Goal: Task Accomplishment & Management: Complete application form

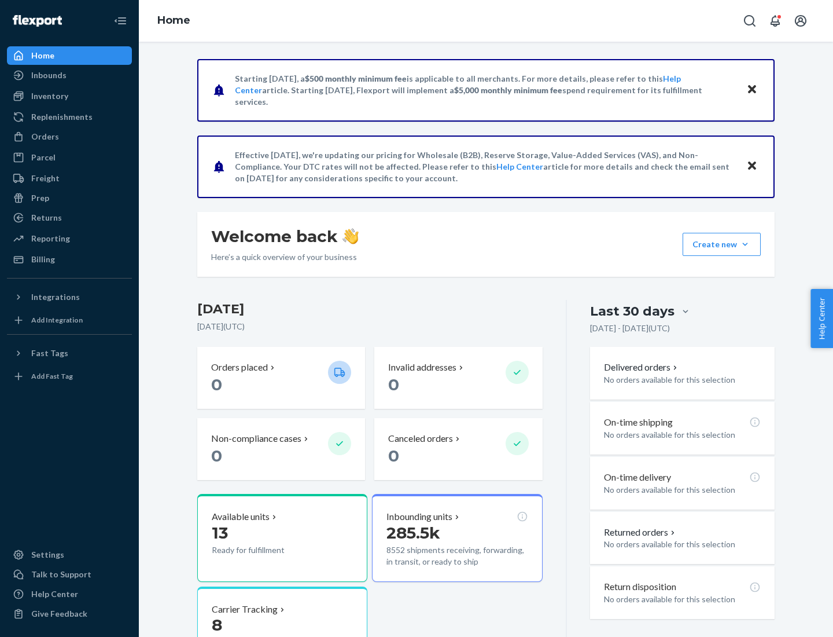
click at [745, 244] on button "Create new Create new inbound Create new order Create new product" at bounding box center [722, 244] width 78 height 23
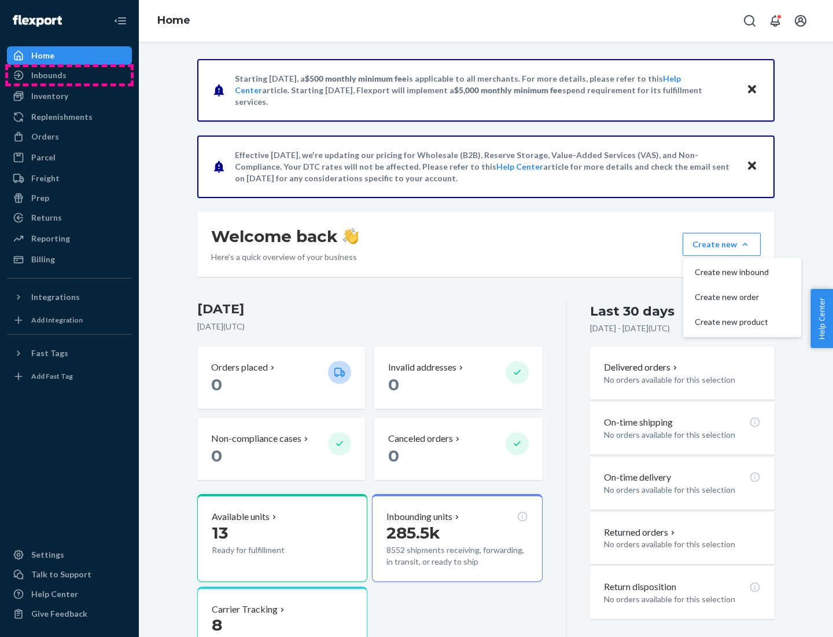
click at [69, 75] on div "Inbounds" at bounding box center [69, 75] width 123 height 16
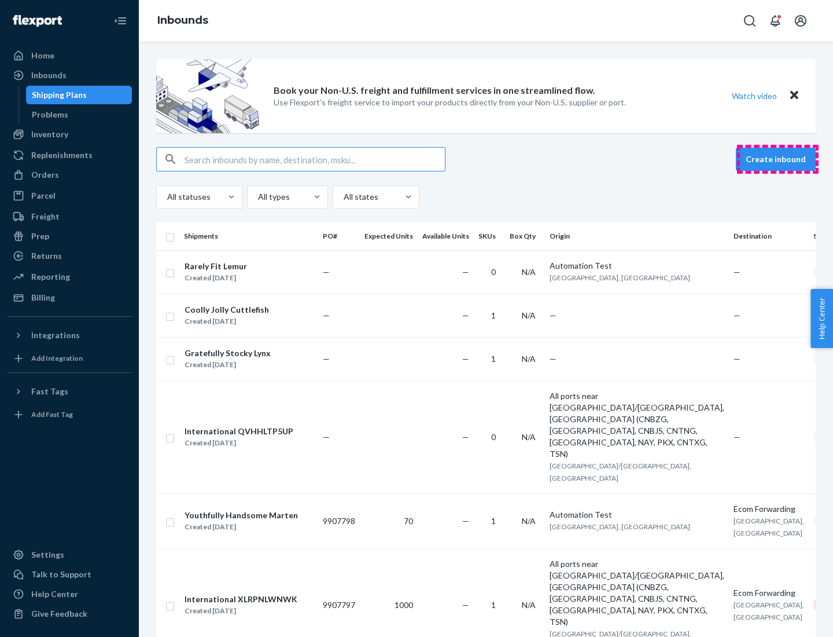
click at [778, 159] on button "Create inbound" at bounding box center [776, 159] width 80 height 23
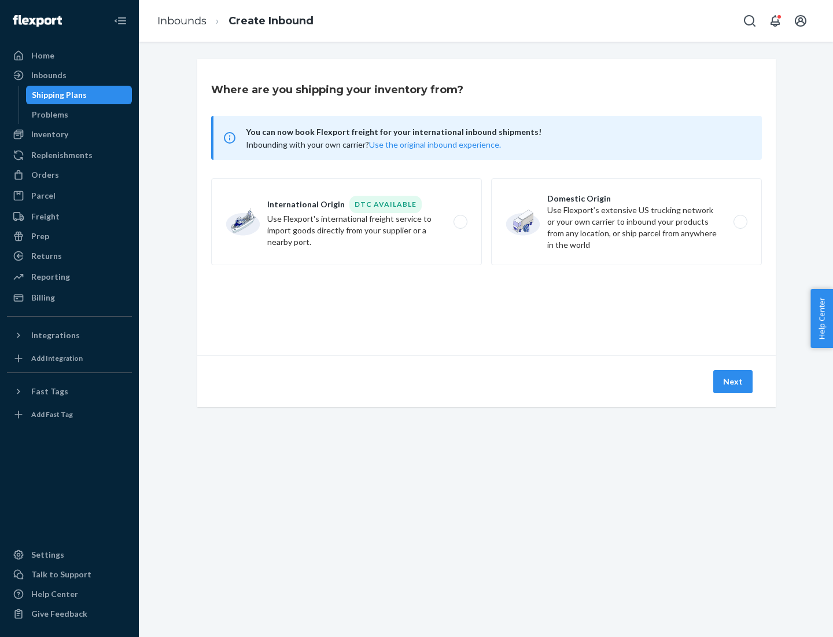
click at [627, 222] on label "Domestic Origin Use Flexport’s extensive US trucking network or your own carrie…" at bounding box center [626, 221] width 271 height 87
click at [740, 222] on input "Domestic Origin Use Flexport’s extensive US trucking network or your own carrie…" at bounding box center [744, 222] width 8 height 8
radio input "true"
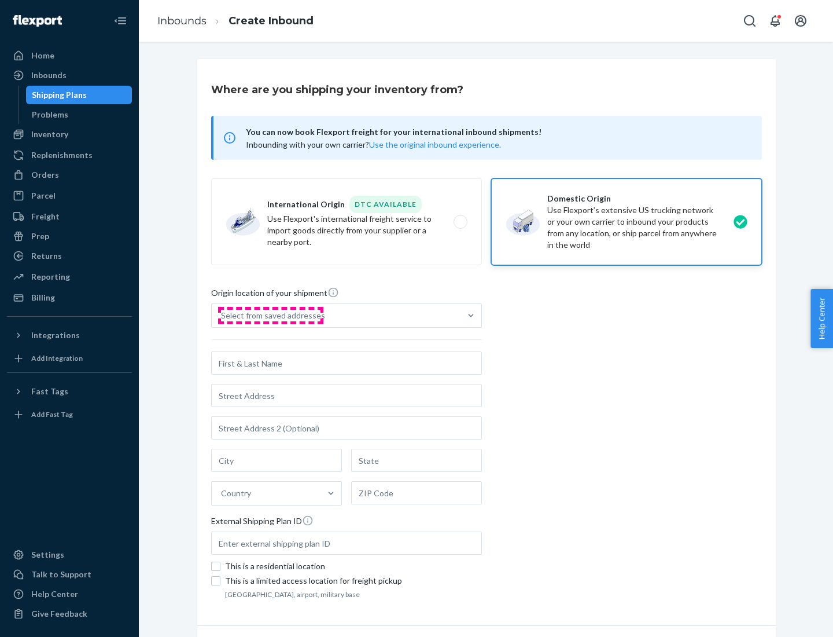
click at [270, 315] on div "Select from saved addresses" at bounding box center [273, 316] width 104 height 12
click at [222, 315] on input "Select from saved addresses" at bounding box center [221, 316] width 1 height 12
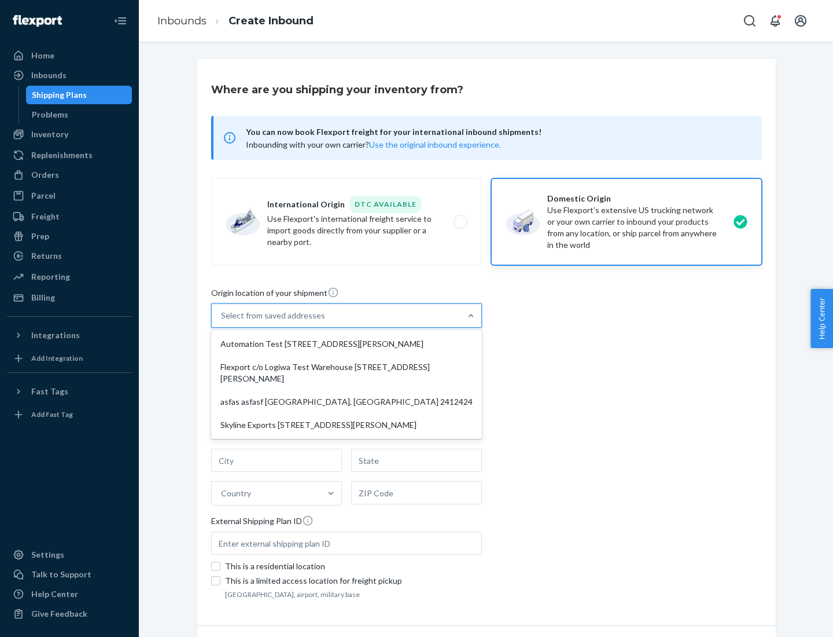
scroll to position [5, 0]
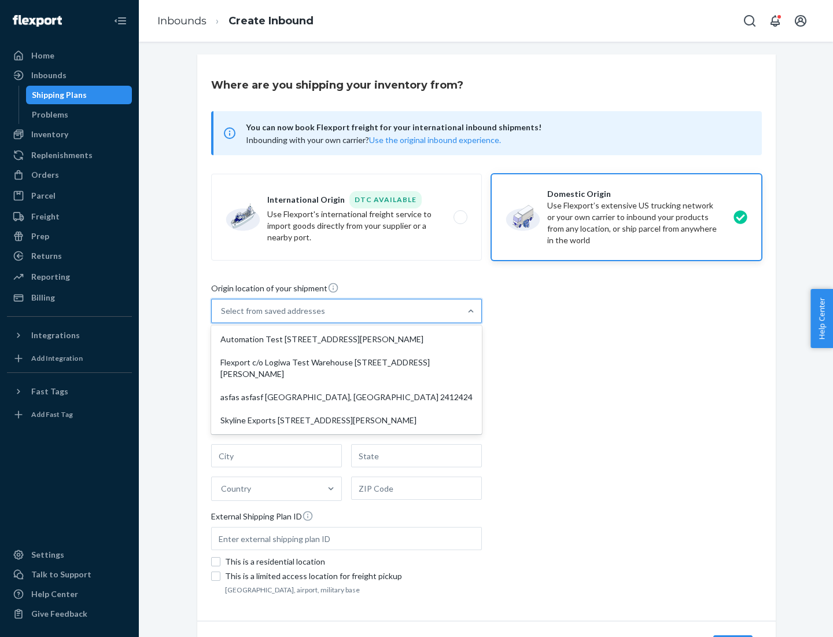
click at [347, 339] on div "Automation Test [STREET_ADDRESS][PERSON_NAME]" at bounding box center [347, 339] width 266 height 23
click at [222, 317] on input "option Automation Test [STREET_ADDRESS][PERSON_NAME] focused, 1 of 4. 4 results…" at bounding box center [221, 311] width 1 height 12
type input "Automation Test"
type input "9th Floor"
type input "[GEOGRAPHIC_DATA]"
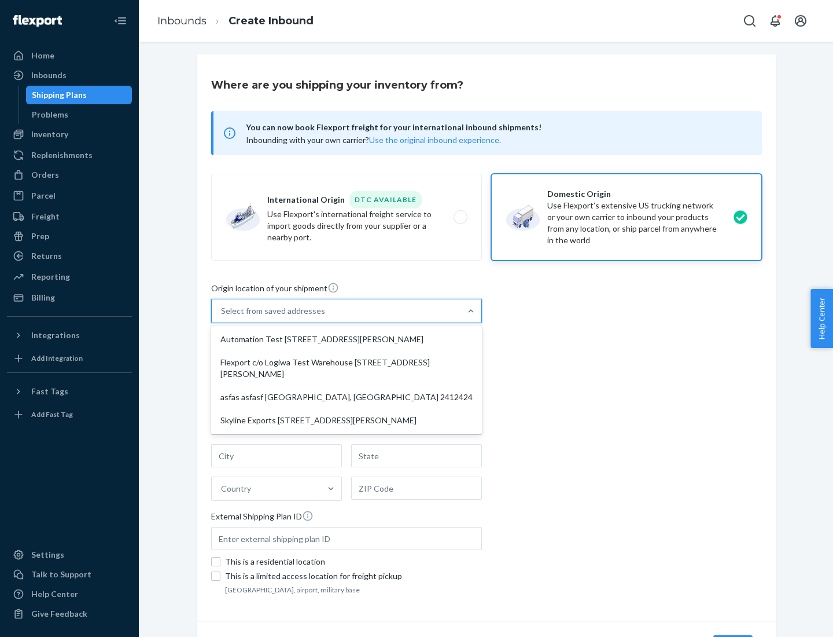
type input "CA"
type input "94104"
type input "[STREET_ADDRESS][PERSON_NAME]"
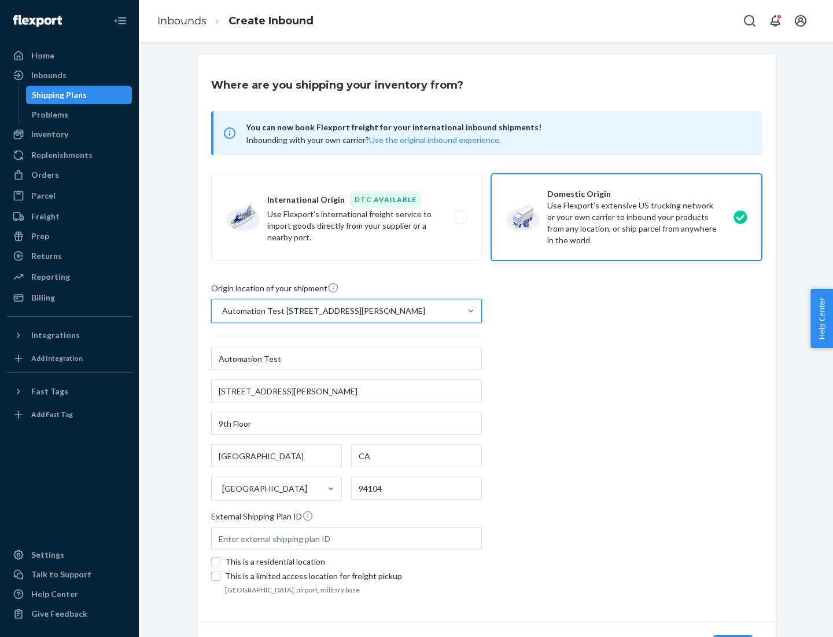
scroll to position [68, 0]
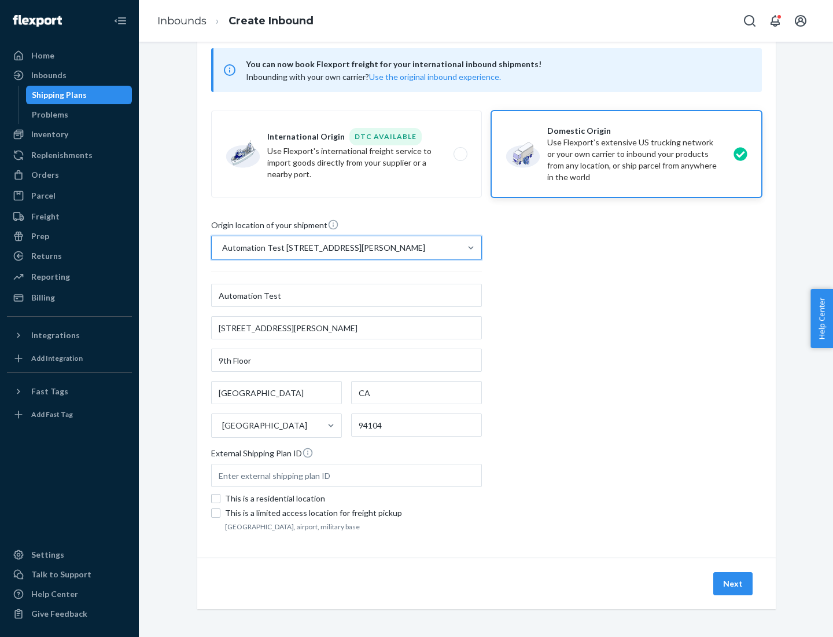
click at [734, 583] on button "Next" at bounding box center [733, 583] width 39 height 23
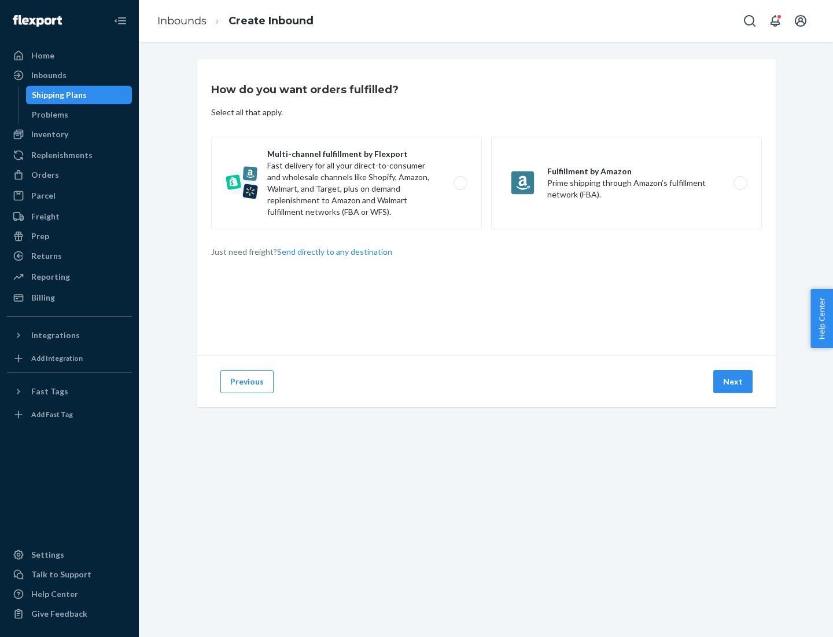
click at [347, 183] on label "Multi-channel fulfillment by Flexport Fast delivery for all your direct-to-cons…" at bounding box center [346, 183] width 271 height 93
click at [460, 183] on input "Multi-channel fulfillment by Flexport Fast delivery for all your direct-to-cons…" at bounding box center [464, 183] width 8 height 8
radio input "true"
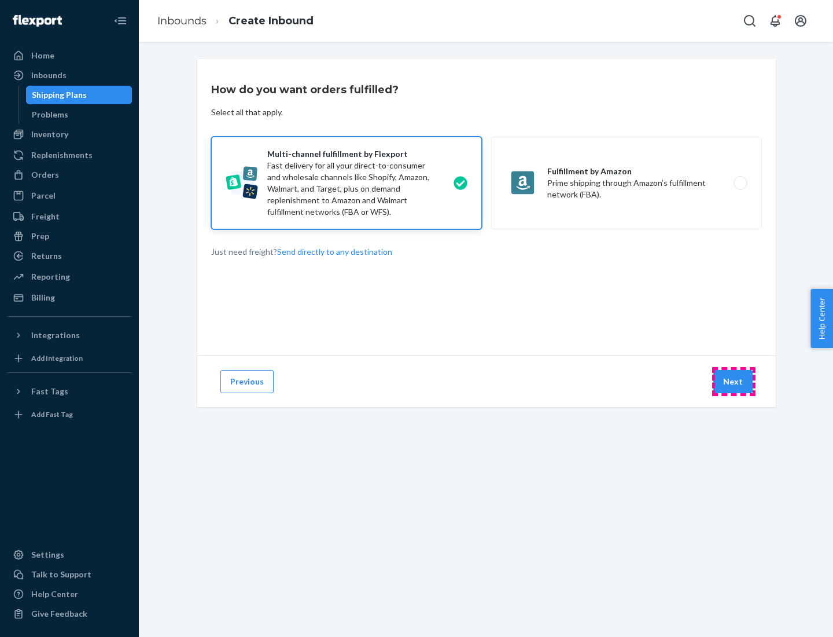
click at [734, 381] on button "Next" at bounding box center [733, 381] width 39 height 23
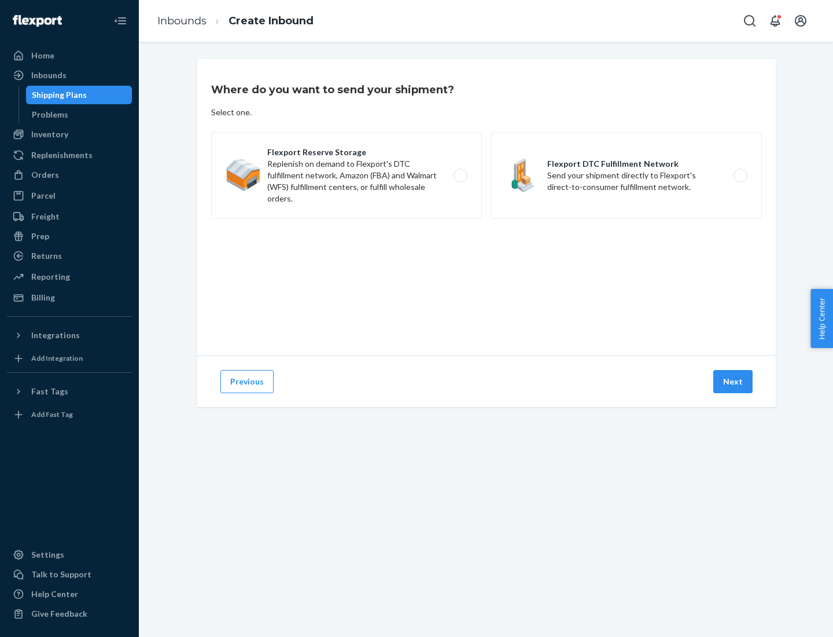
click at [627, 175] on label "Flexport DTC Fulfillment Network Send your shipment directly to Flexport's dire…" at bounding box center [626, 175] width 271 height 87
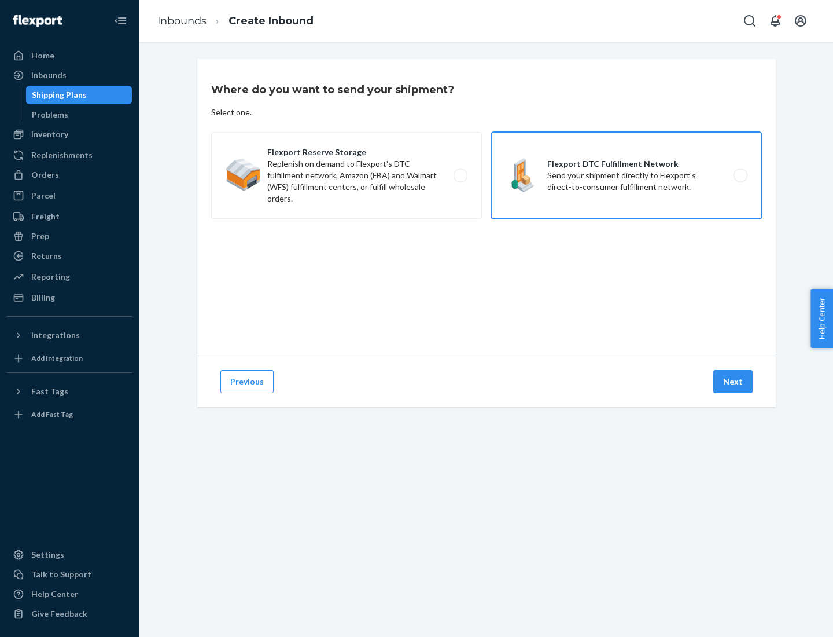
click at [740, 175] on input "Flexport DTC Fulfillment Network Send your shipment directly to Flexport's dire…" at bounding box center [744, 176] width 8 height 8
radio input "true"
click at [734, 381] on button "Next" at bounding box center [733, 381] width 39 height 23
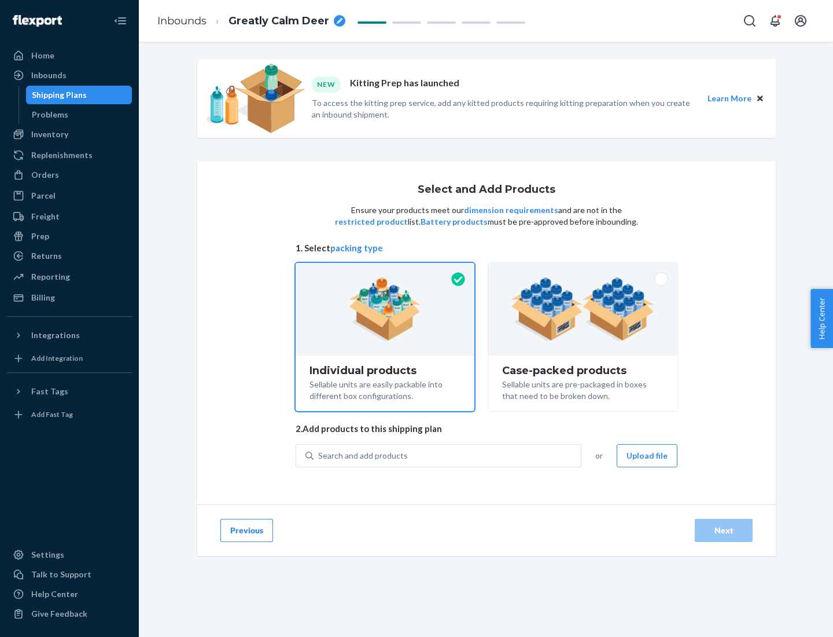
click at [583, 309] on img at bounding box center [583, 309] width 144 height 64
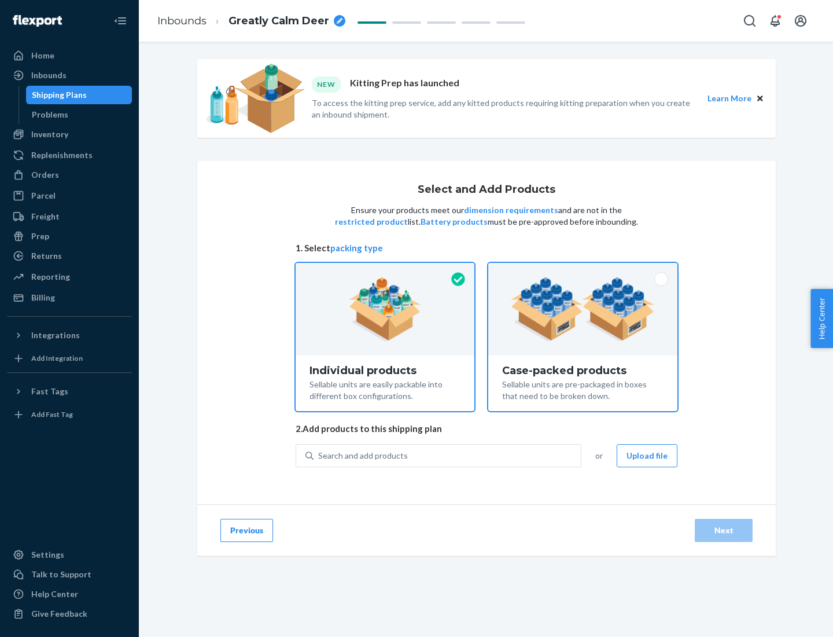
click at [583, 270] on input "Case-packed products Sellable units are pre-packaged in boxes that need to be b…" at bounding box center [583, 267] width 8 height 8
radio input "true"
radio input "false"
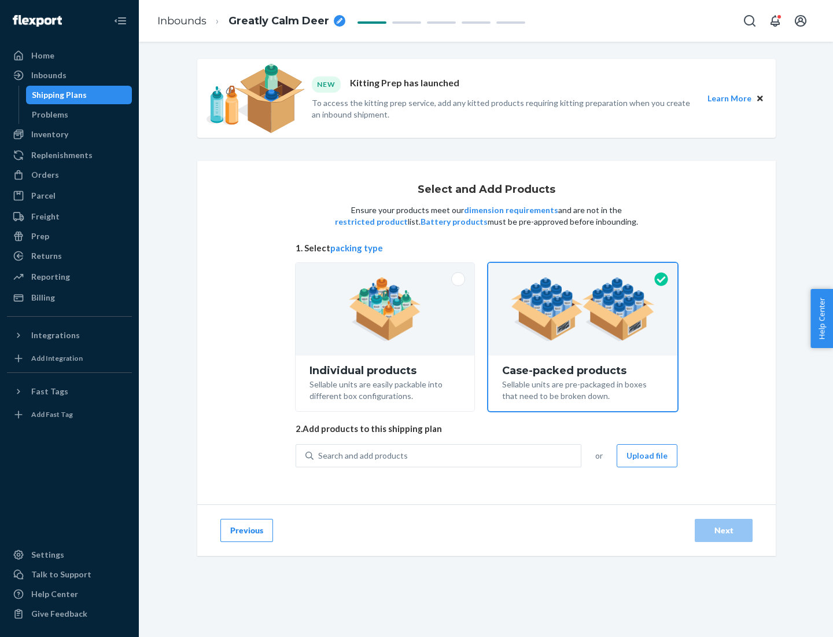
click at [448, 455] on div "Search and add products" at bounding box center [447, 455] width 267 height 21
click at [319, 455] on input "Search and add products" at bounding box center [318, 456] width 1 height 12
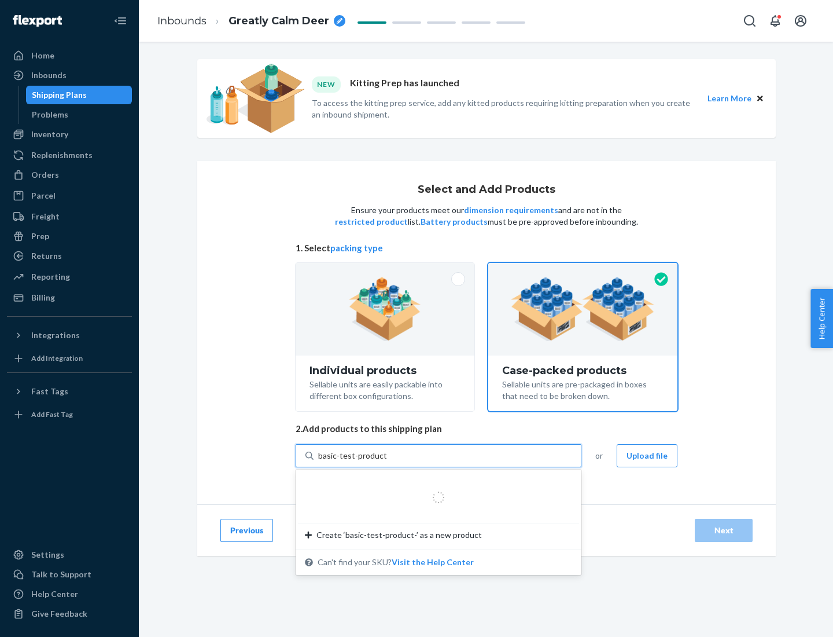
type input "basic-test-product-1"
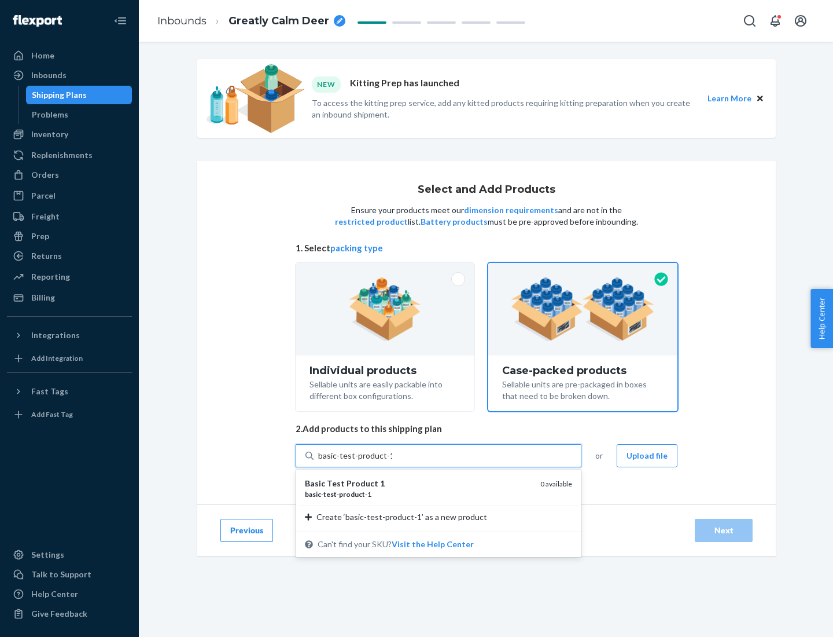
click at [418, 494] on div "basic - test - product - 1" at bounding box center [418, 494] width 226 height 10
click at [392, 461] on input "basic-test-product-1" at bounding box center [355, 456] width 74 height 12
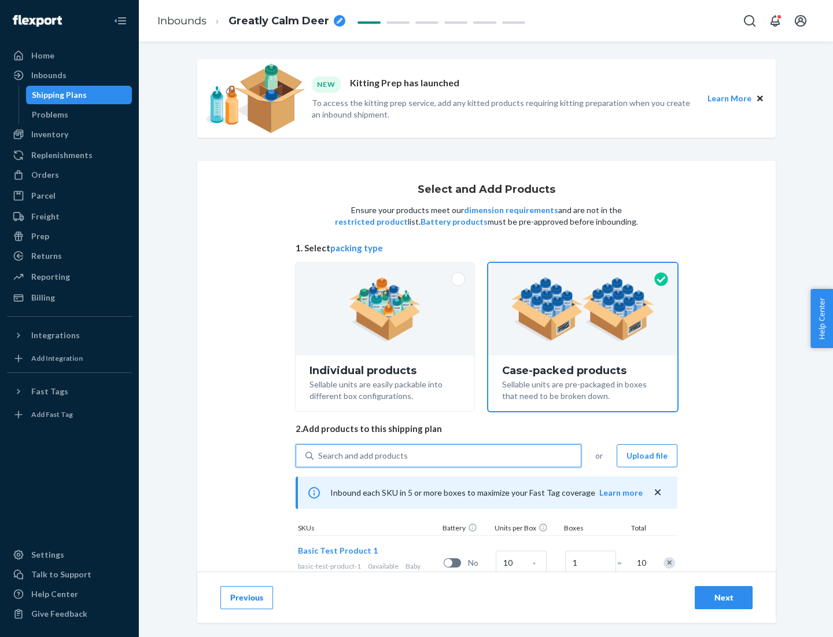
scroll to position [42, 0]
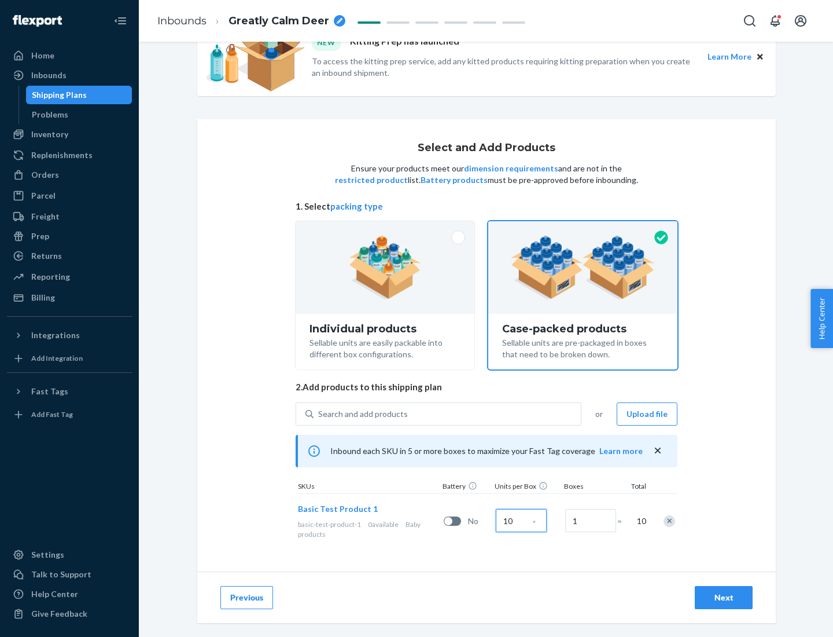
type input "10"
type input "7"
click at [724, 597] on div "Next" at bounding box center [724, 598] width 38 height 12
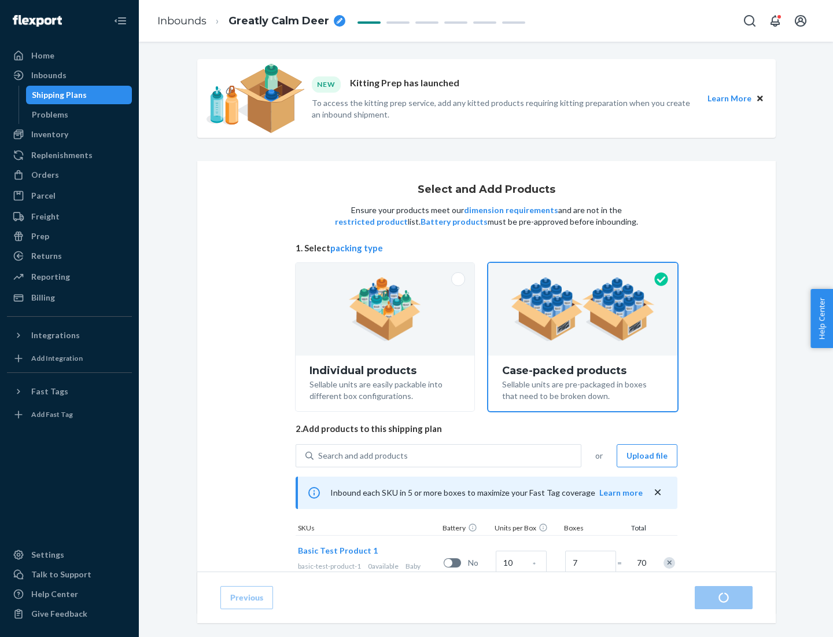
radio input "true"
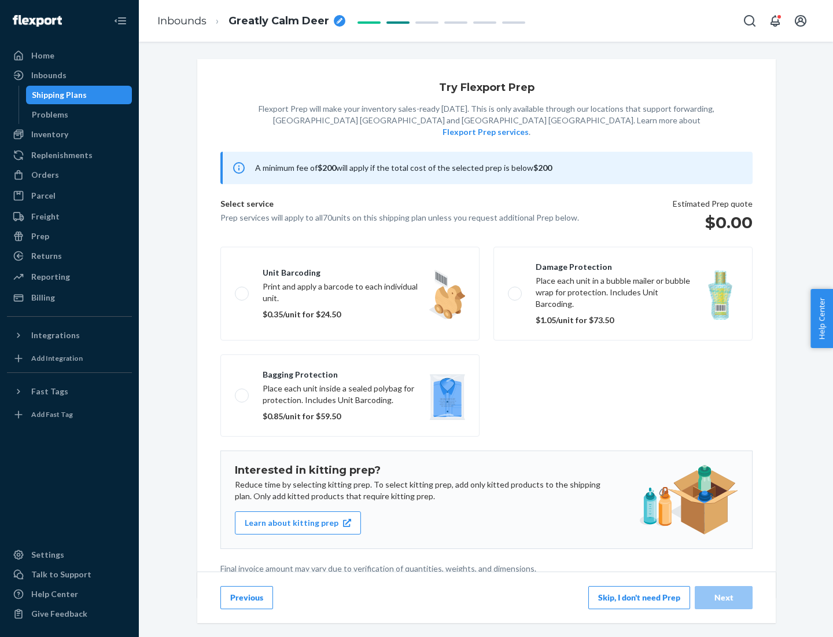
scroll to position [3, 0]
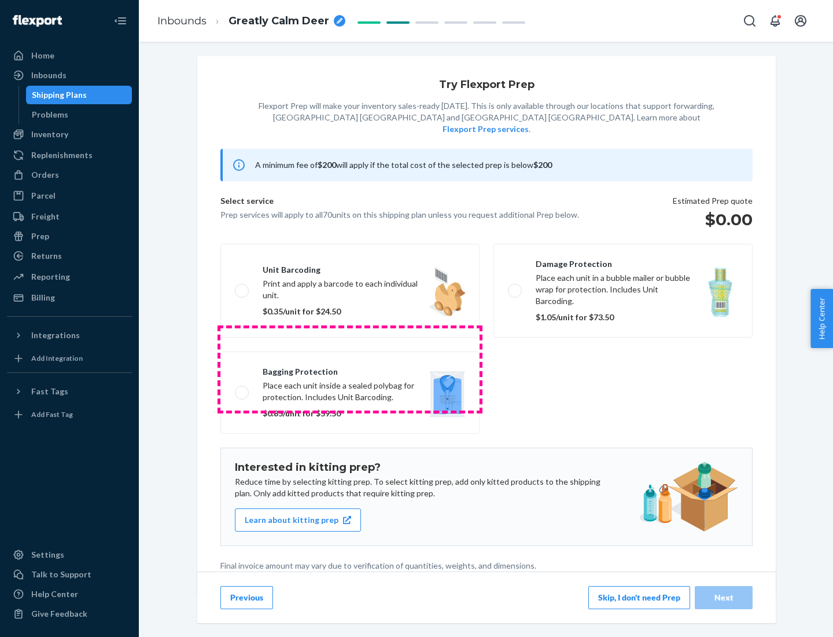
click at [350, 369] on label "Bagging protection Place each unit inside a sealed polybag for protection. Incl…" at bounding box center [350, 392] width 259 height 82
click at [243, 388] on input "Bagging protection Place each unit inside a sealed polybag for protection. Incl…" at bounding box center [239, 392] width 8 height 8
checkbox input "true"
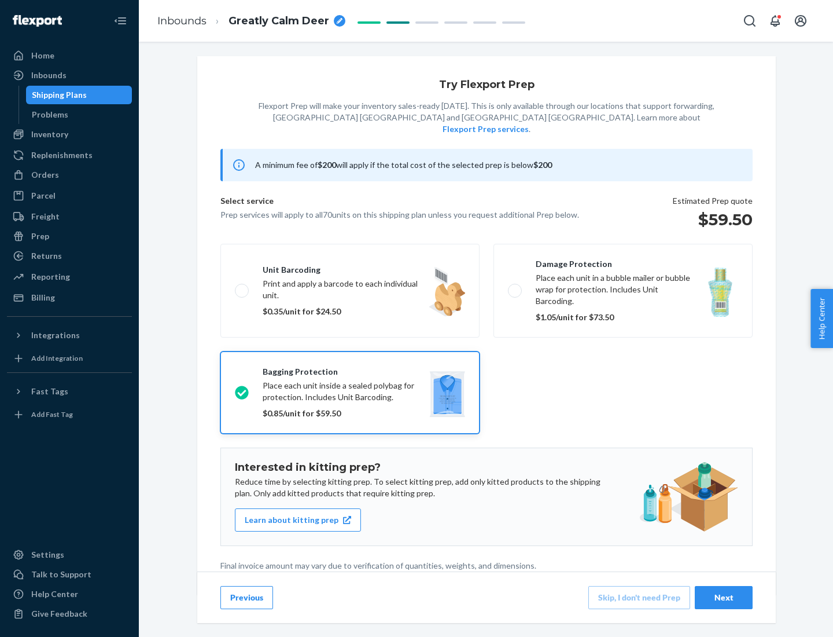
click at [724, 597] on div "Next" at bounding box center [724, 598] width 38 height 12
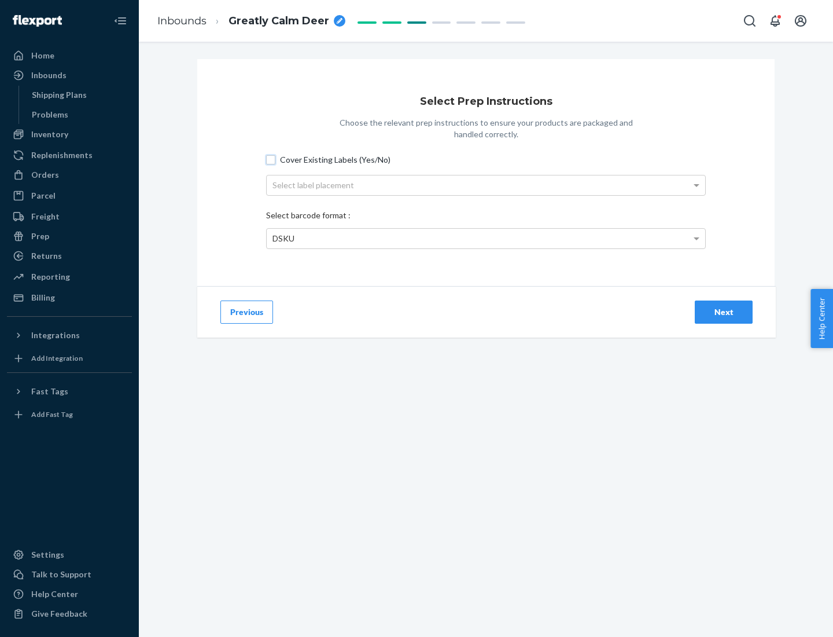
click at [271, 159] on input "Cover Existing Labels (Yes/No)" at bounding box center [270, 159] width 9 height 9
checkbox input "true"
click at [486, 185] on div "Select label placement" at bounding box center [486, 185] width 439 height 20
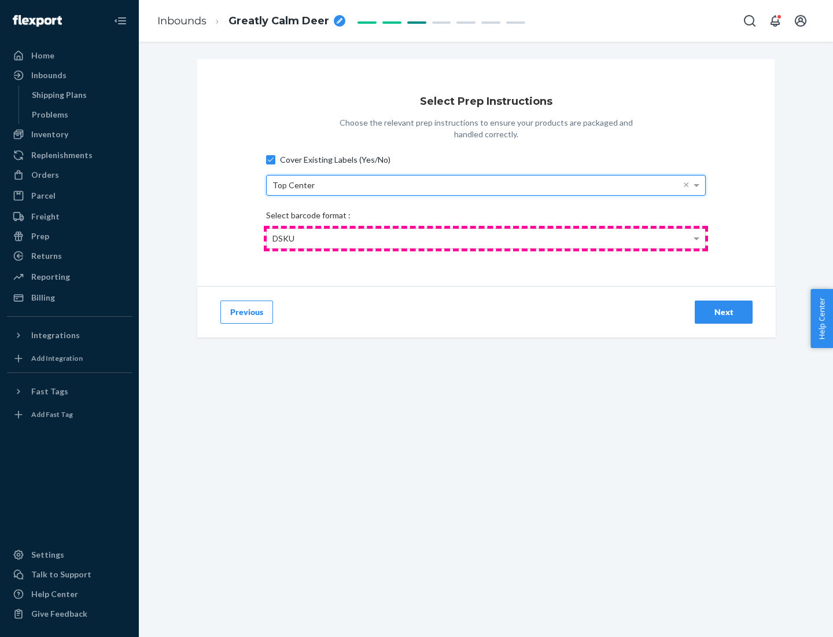
click at [486, 238] on div "DSKU" at bounding box center [486, 239] width 439 height 20
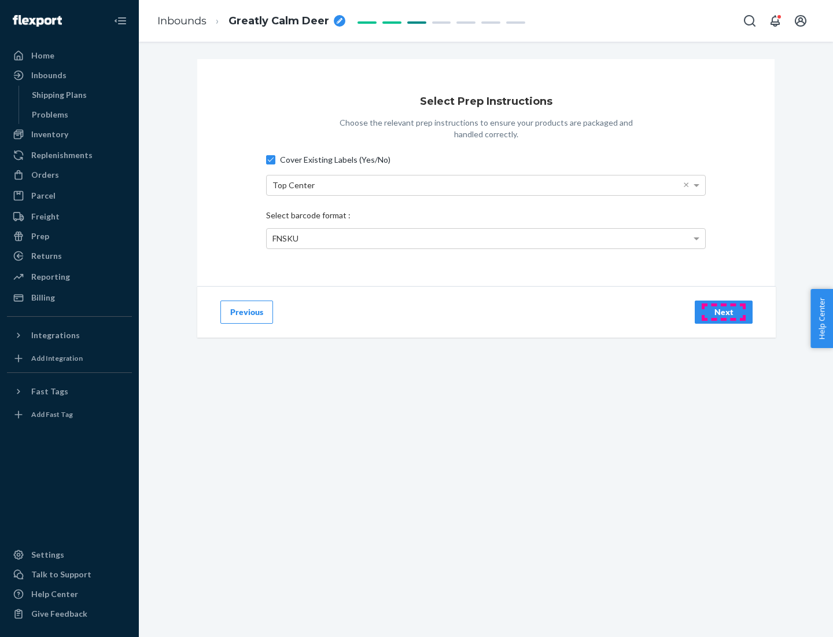
click at [724, 311] on div "Next" at bounding box center [724, 312] width 38 height 12
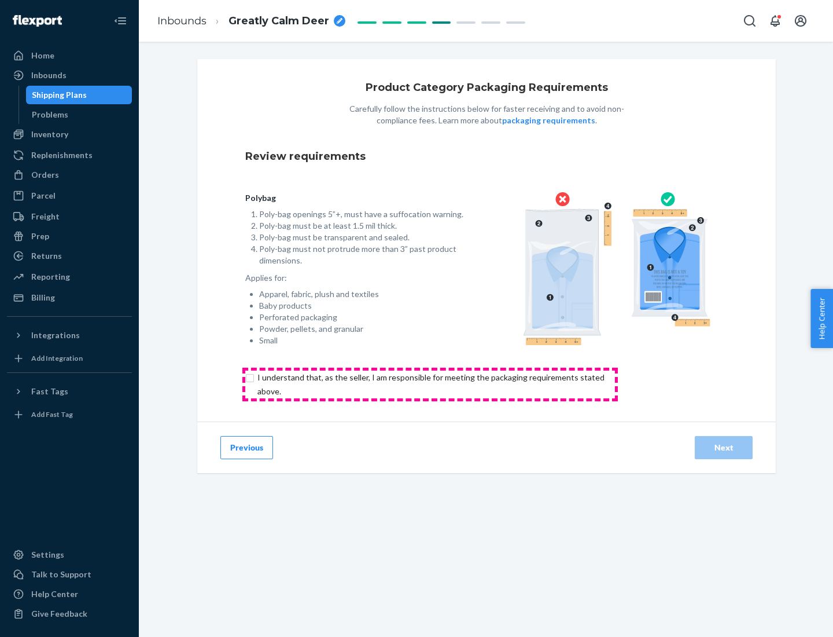
click at [430, 384] on input "checkbox" at bounding box center [437, 384] width 385 height 28
checkbox input "true"
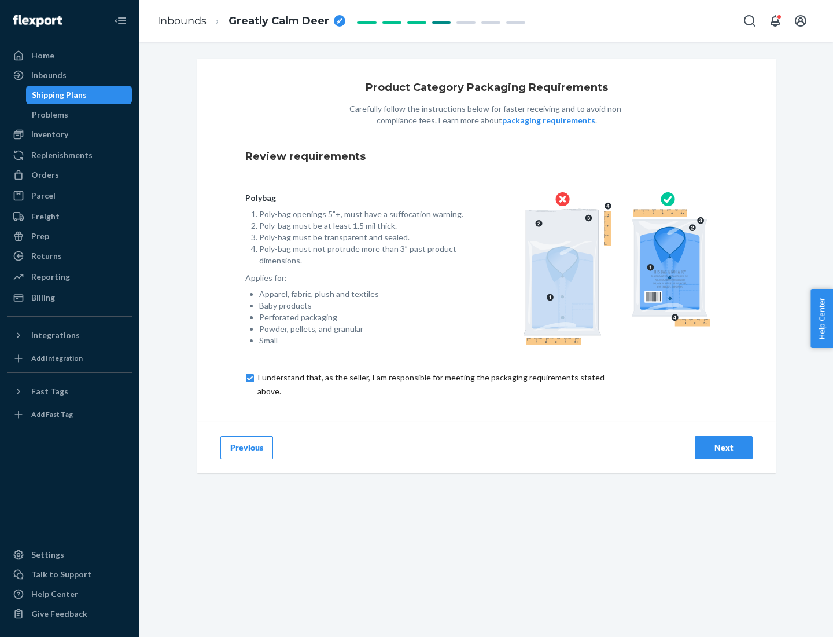
click at [724, 447] on div "Next" at bounding box center [724, 448] width 38 height 12
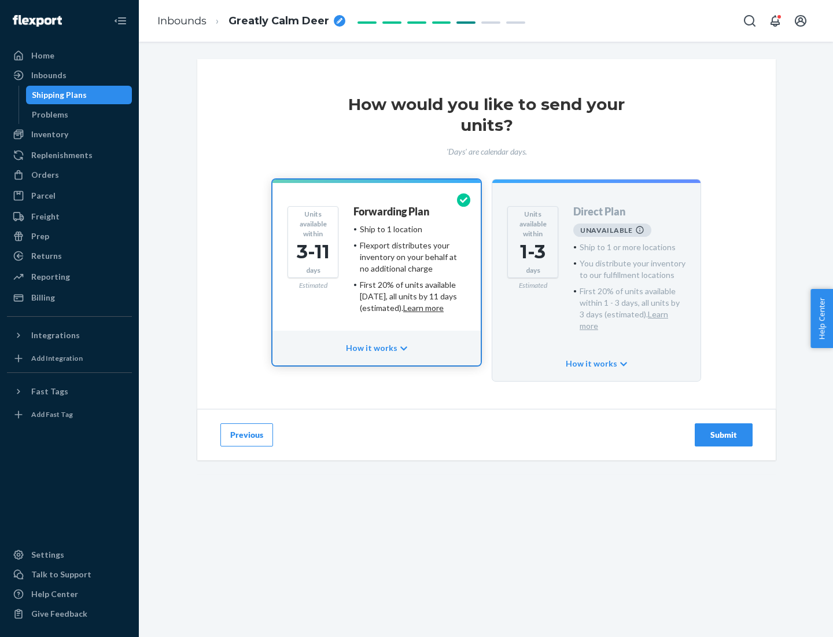
click at [392, 211] on h4 "Forwarding Plan" at bounding box center [392, 212] width 76 height 12
click at [724, 429] on div "Submit" at bounding box center [724, 435] width 38 height 12
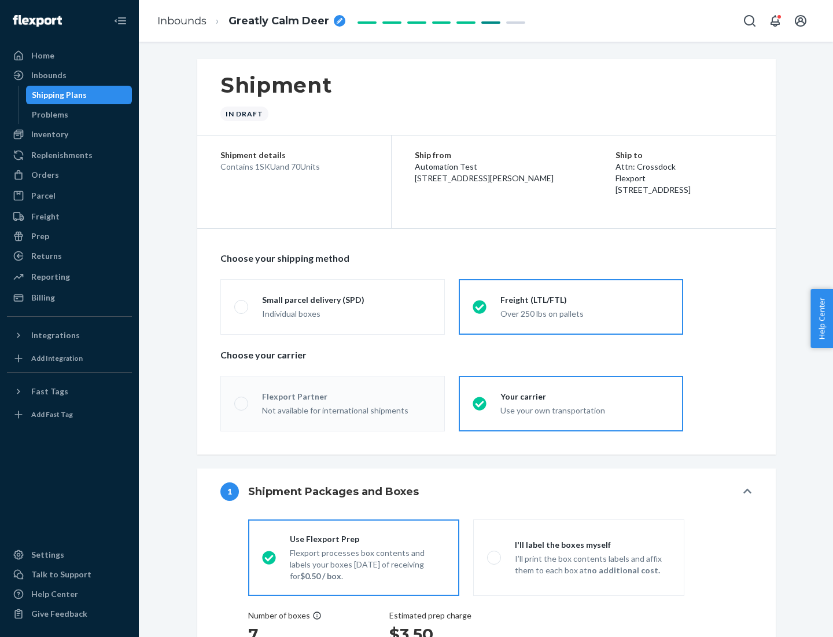
radio input "true"
radio input "false"
radio input "true"
radio input "false"
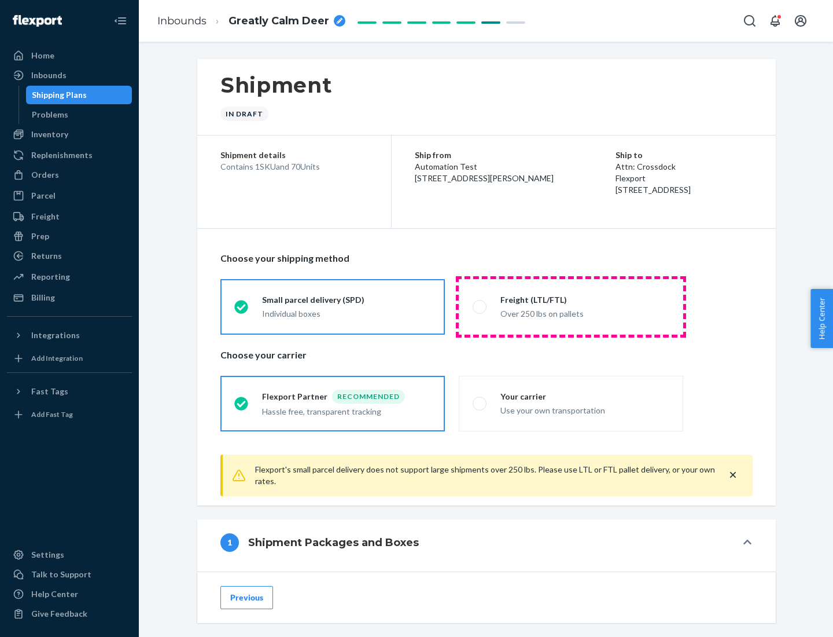
click at [571, 306] on div "Over 250 lbs on pallets" at bounding box center [585, 313] width 169 height 14
click at [480, 306] on input "Freight (LTL/FTL) Over 250 lbs on pallets" at bounding box center [477, 307] width 8 height 8
radio input "true"
radio input "false"
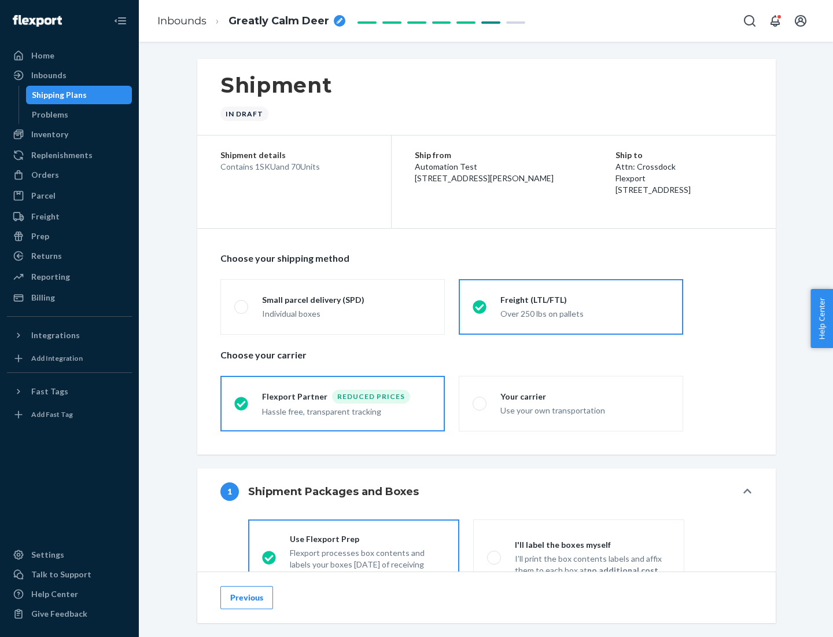
scroll to position [64, 0]
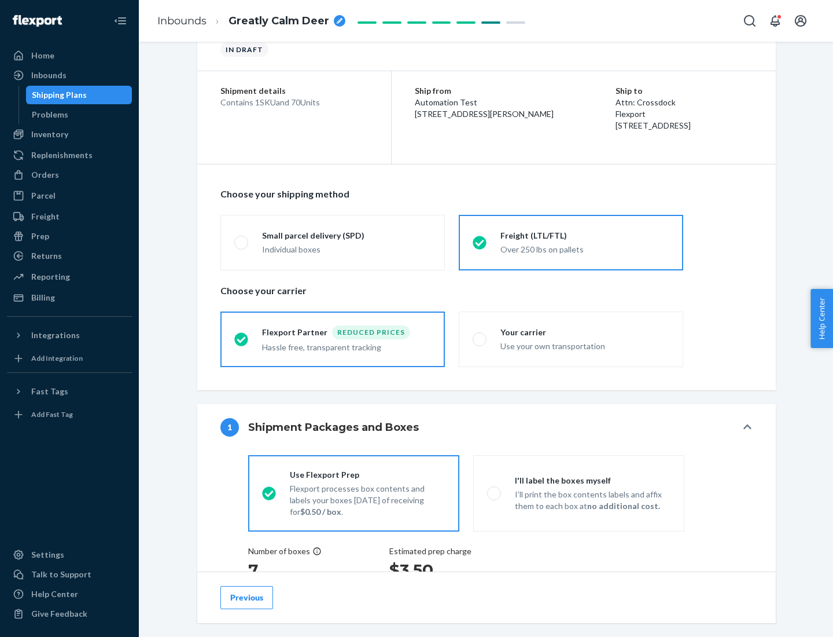
click at [571, 339] on div "Use your own transportation" at bounding box center [585, 345] width 169 height 14
click at [480, 339] on input "Your carrier Use your own transportation" at bounding box center [477, 339] width 8 height 8
radio input "true"
radio input "false"
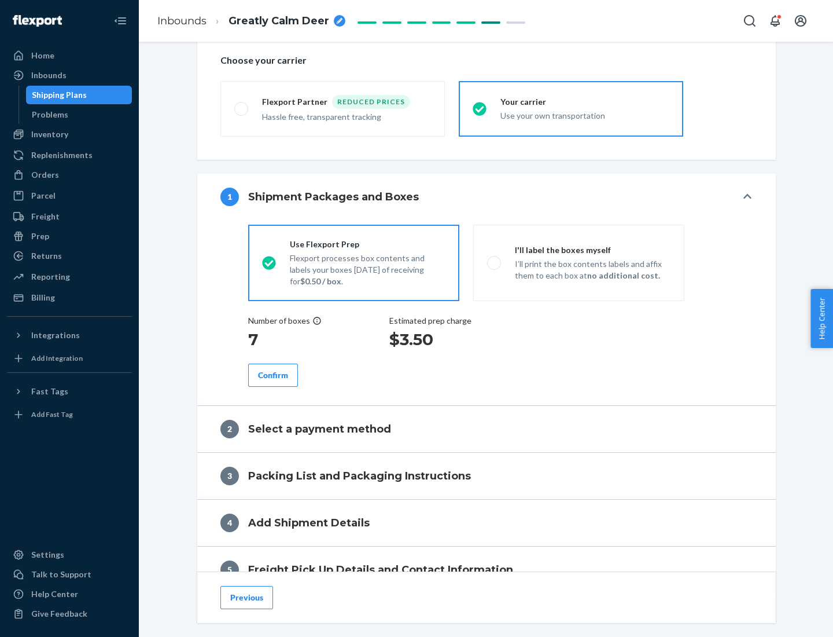
scroll to position [218, 0]
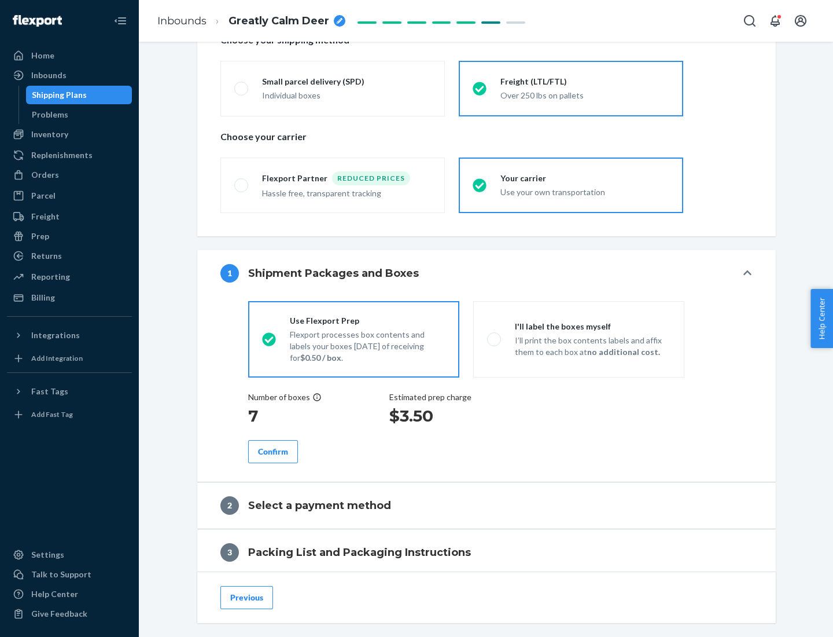
click at [579, 339] on p "I’ll print the box contents labels and affix them to each box at no additional …" at bounding box center [593, 346] width 156 height 23
click at [495, 339] on input "I'll label the boxes myself I’ll print the box contents labels and affix them t…" at bounding box center [491, 339] width 8 height 8
radio input "true"
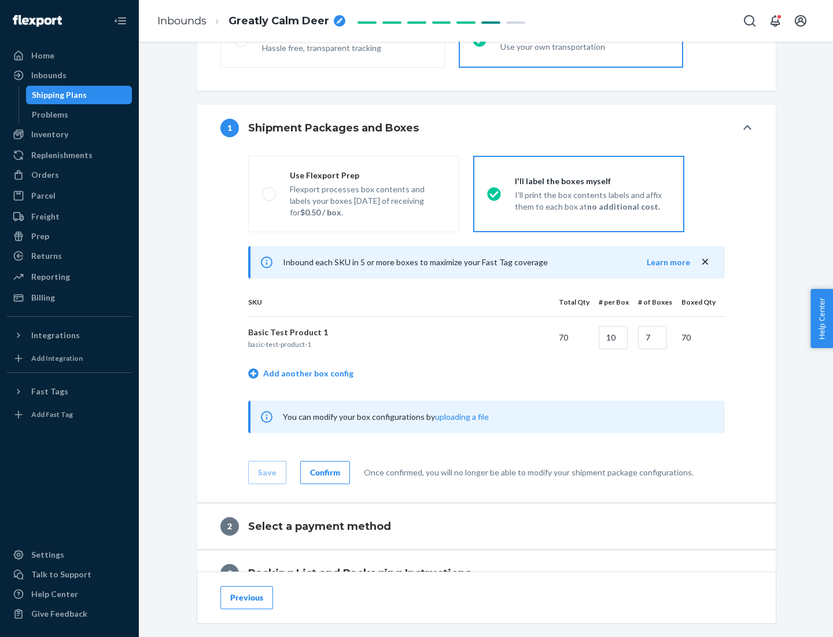
scroll to position [200, 0]
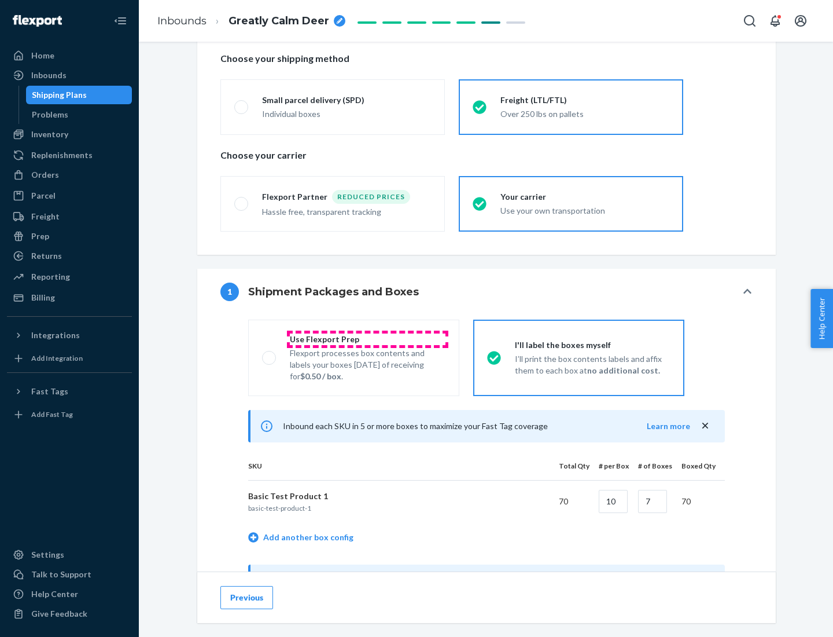
click at [368, 339] on div "Use Flexport Prep" at bounding box center [368, 339] width 156 height 12
click at [270, 354] on input "Use Flexport Prep Flexport processes box contents and labels your boxes [DATE] …" at bounding box center [266, 358] width 8 height 8
radio input "true"
radio input "false"
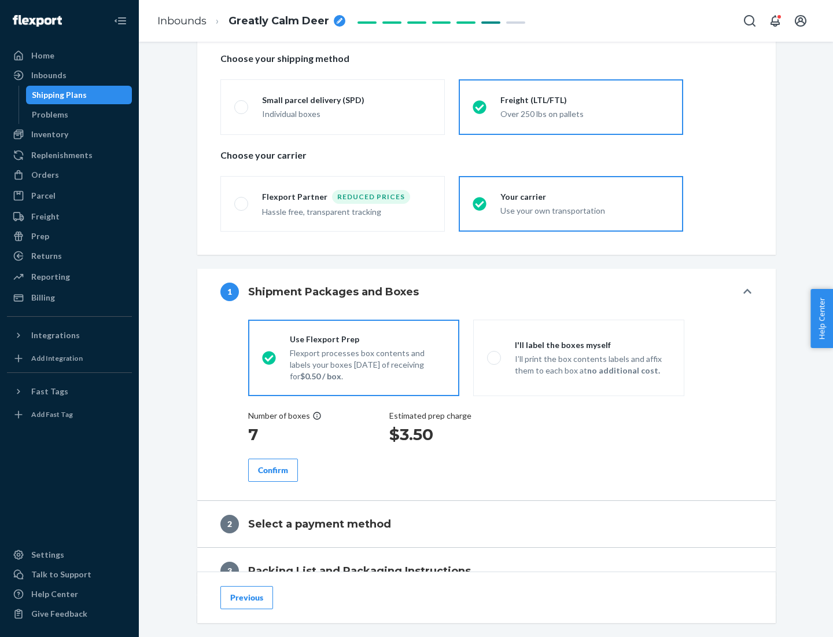
scroll to position [330, 0]
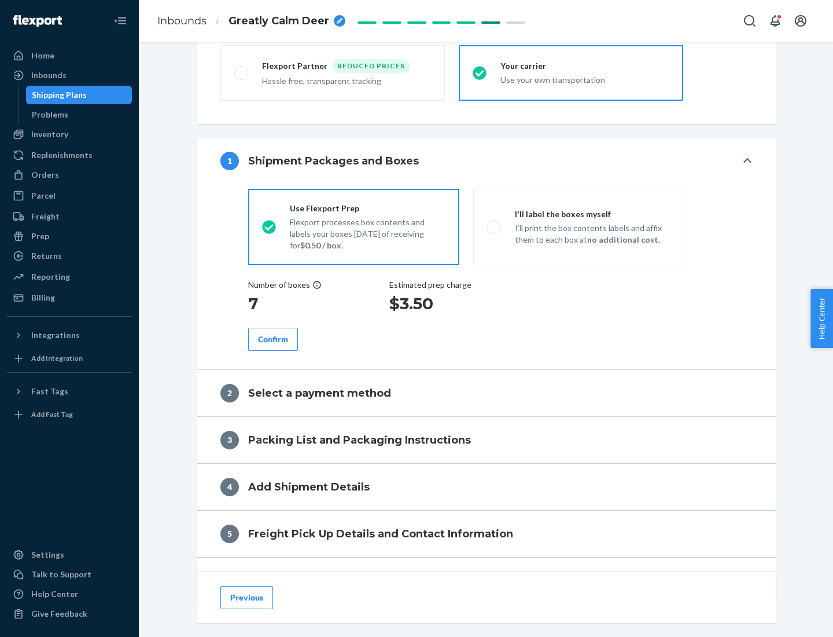
click at [273, 339] on div "Confirm" at bounding box center [273, 339] width 30 height 12
radio input "false"
